Goal: Communication & Community: Ask a question

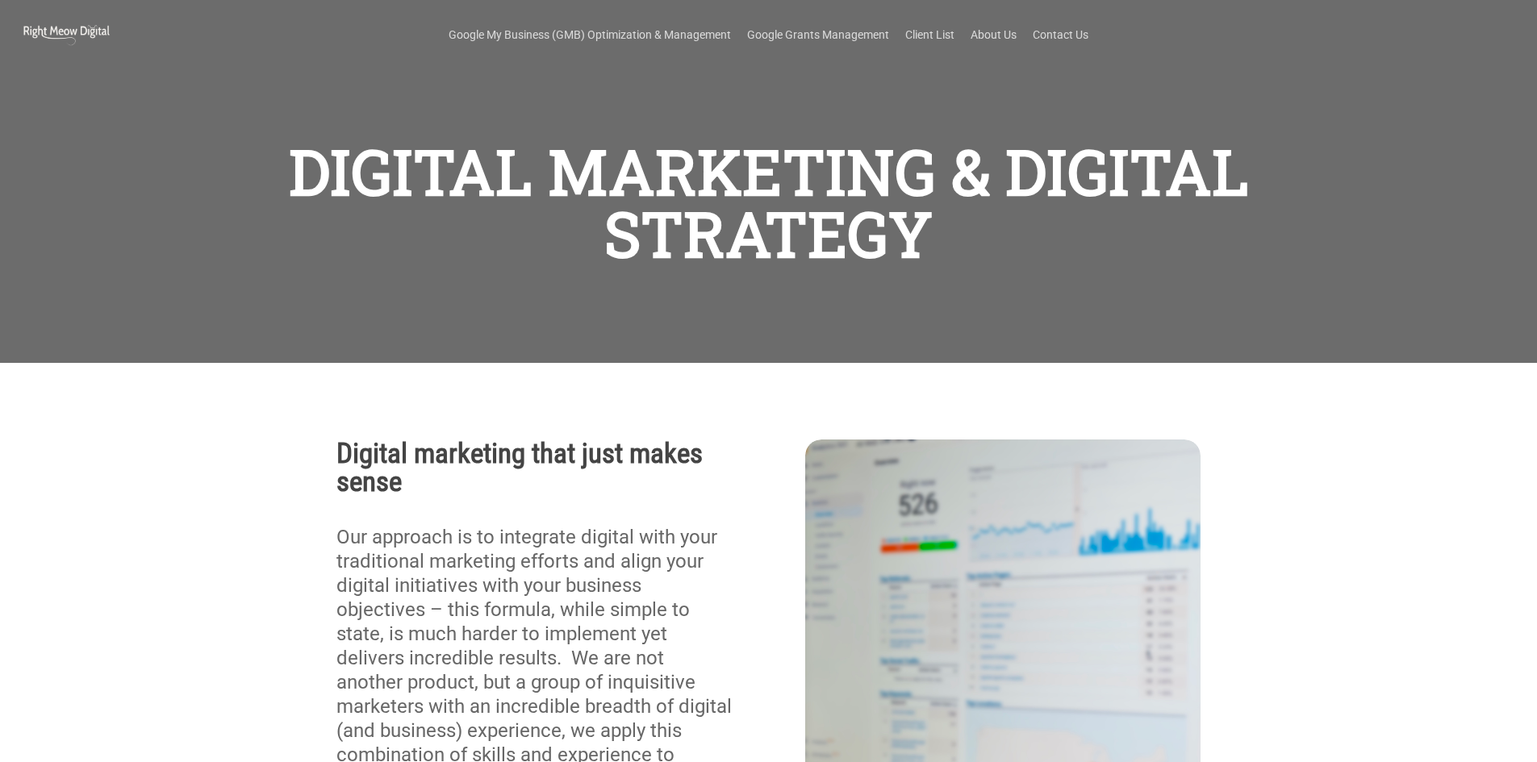
scroll to position [251, 0]
click at [1031, 118] on div "DIGITAL MARKETING & DIGITAL STRATEGY" at bounding box center [768, 179] width 1004 height 187
click at [1050, 38] on link "Contact Us" at bounding box center [1061, 35] width 56 height 16
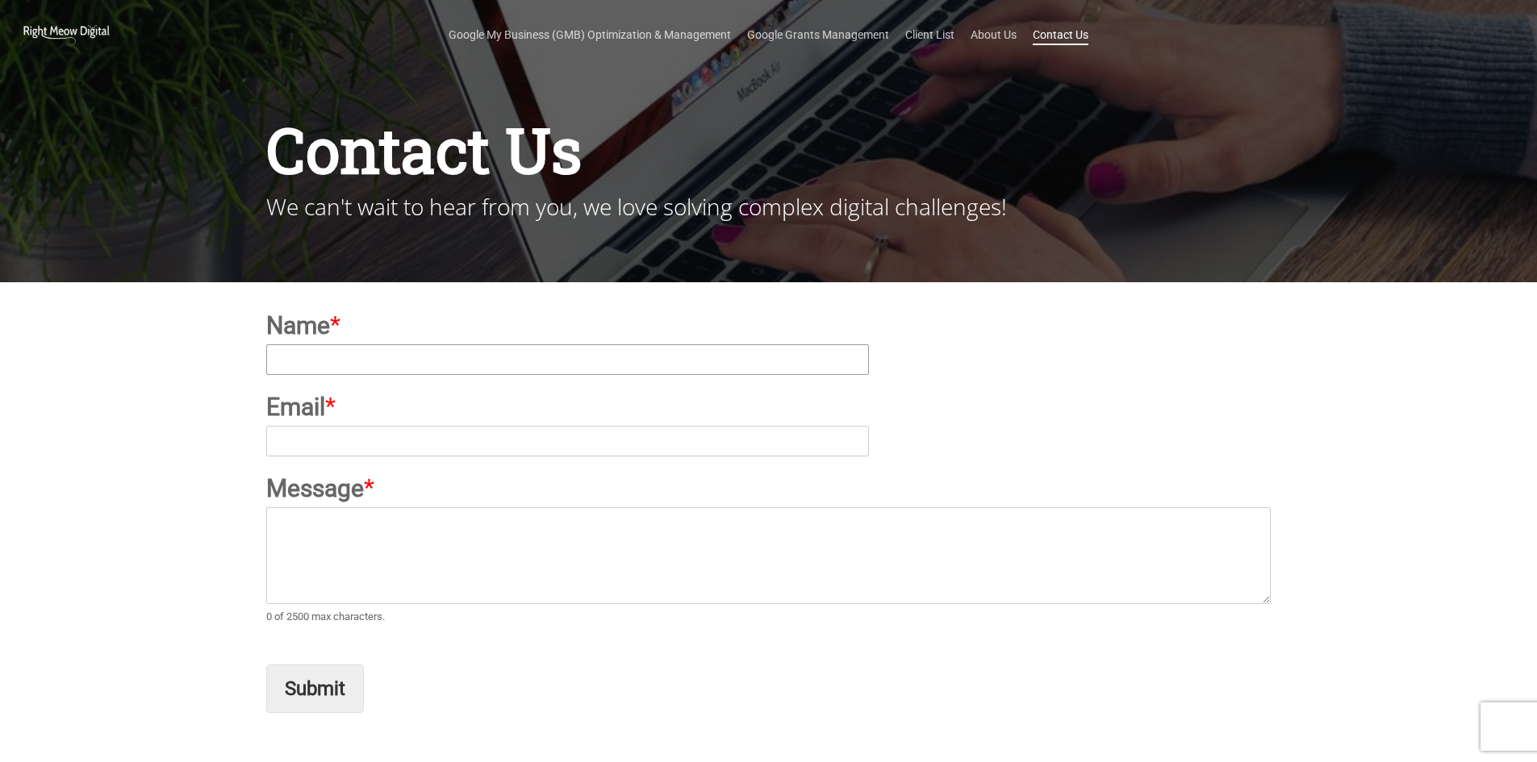
type input "Dipankar Chakraborty"
type input "dipankar.outreach@gmail.com"
click at [418, 567] on textarea "Message *" at bounding box center [768, 555] width 1004 height 97
click at [3, 506] on div "Name * Dipankar Chakraborty Email * dipankar.outreach@gmail.com Message * 0 of …" at bounding box center [768, 523] width 1537 height 482
paste textarea "Hello Sir/Mam, If you are looking for Guest Posting, Backlinks Services Please …"
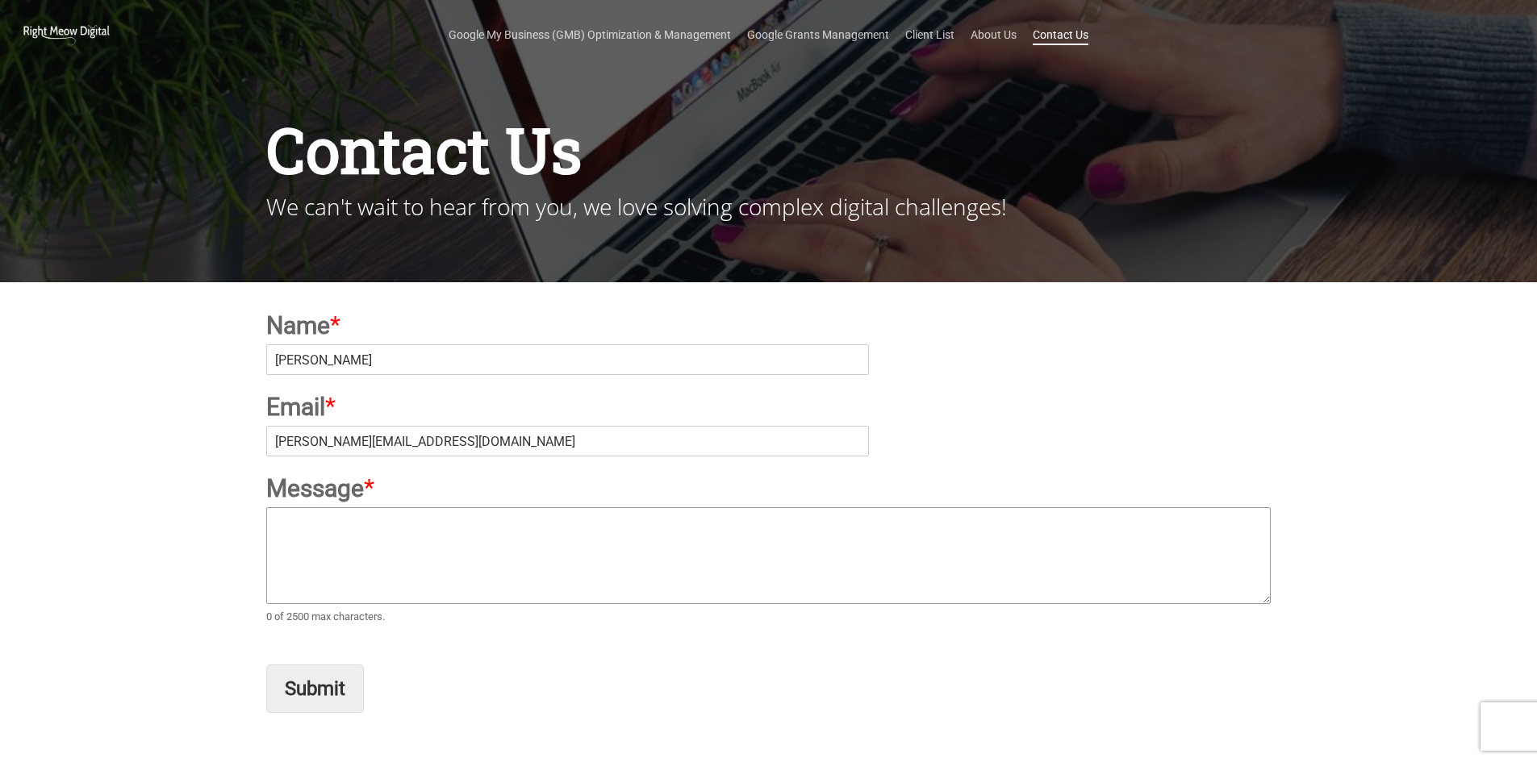
type textarea "Hello Sir/Mam, If you are looking for Guest Posting, Backlinks Services Please …"
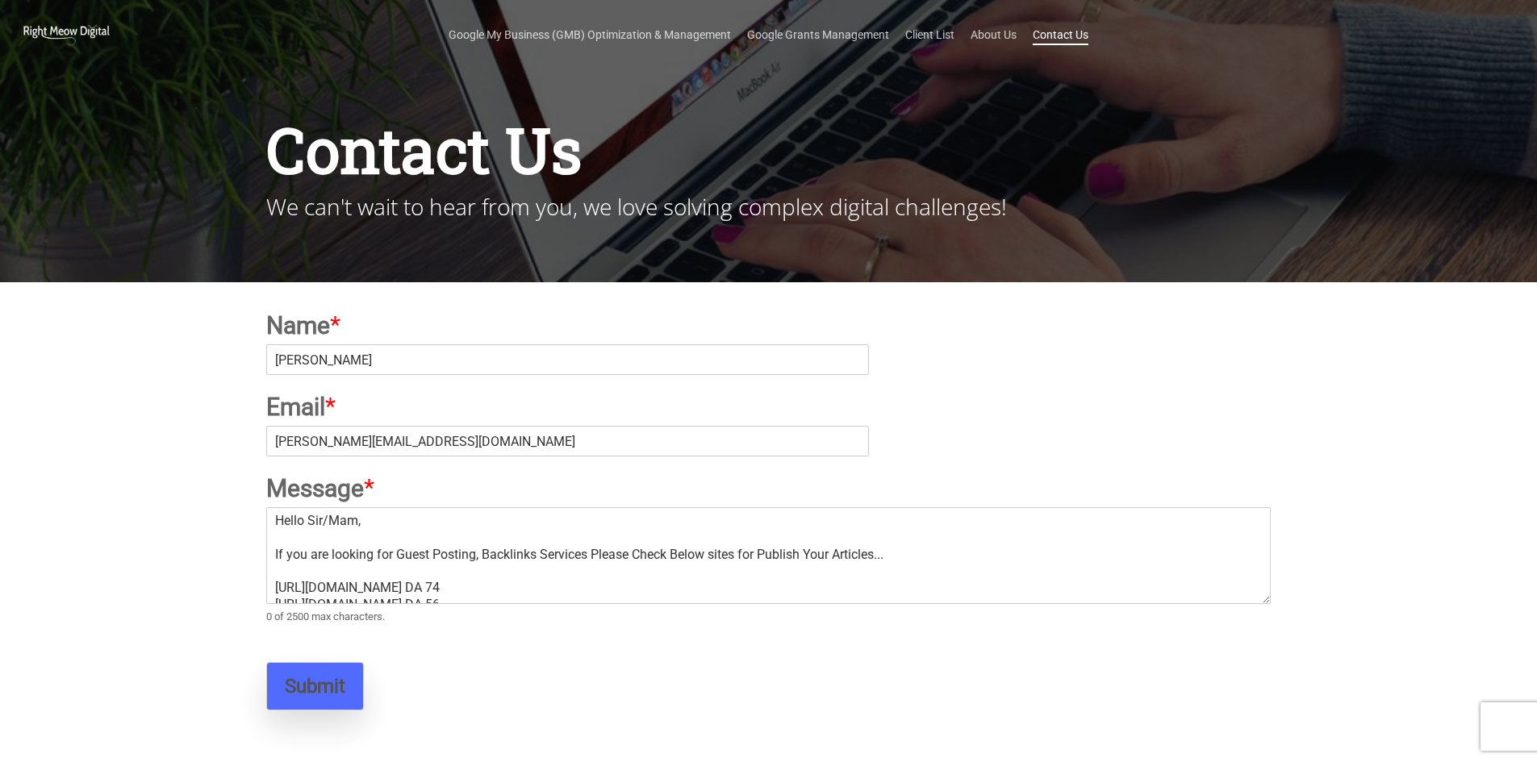
click at [328, 695] on button "Submit" at bounding box center [315, 686] width 98 height 48
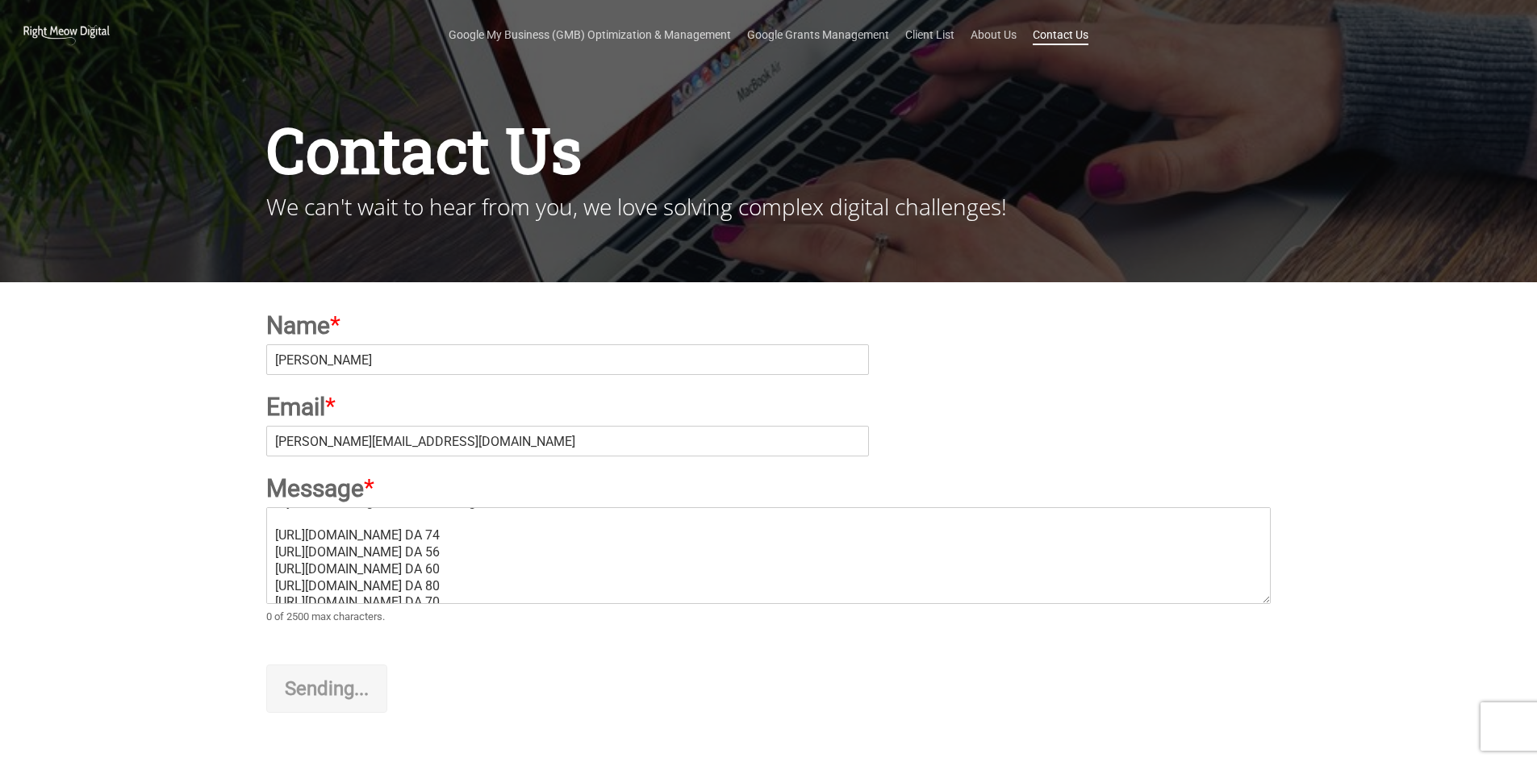
scroll to position [81, 0]
